Goal: Information Seeking & Learning: Learn about a topic

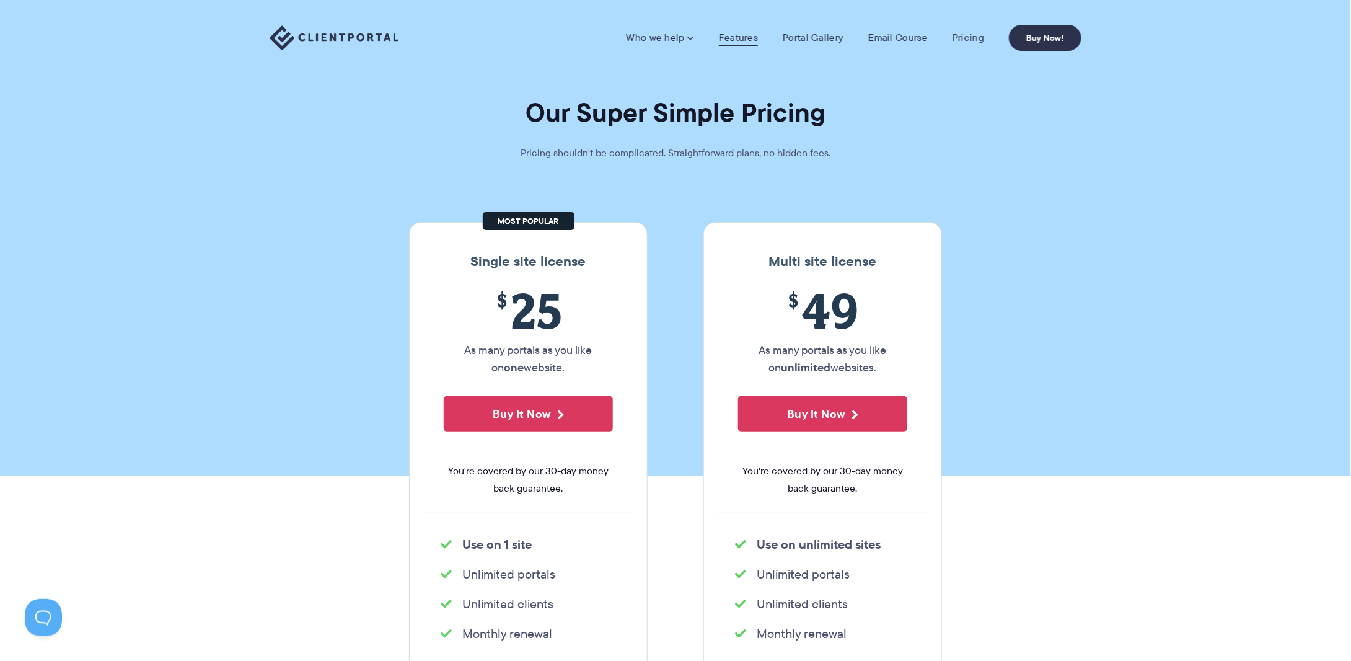
click at [734, 35] on link "Features" at bounding box center [738, 38] width 39 height 12
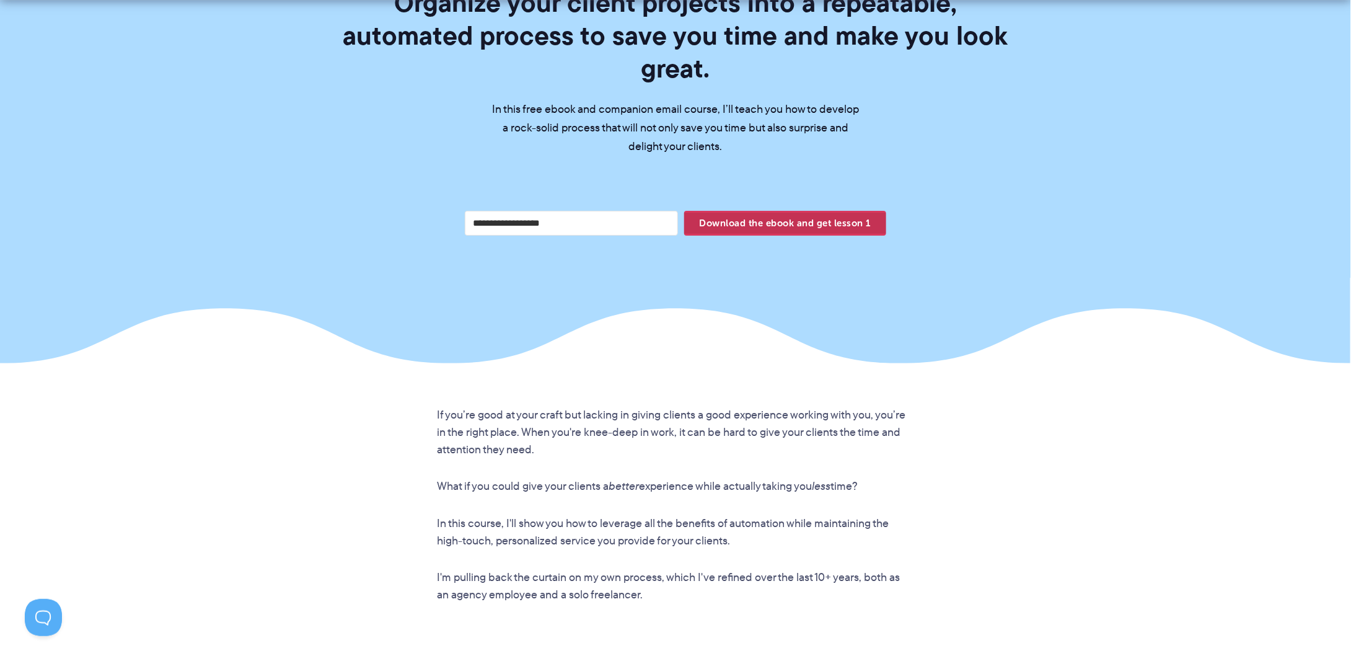
scroll to position [496, 0]
